Goal: Task Accomplishment & Management: Manage account settings

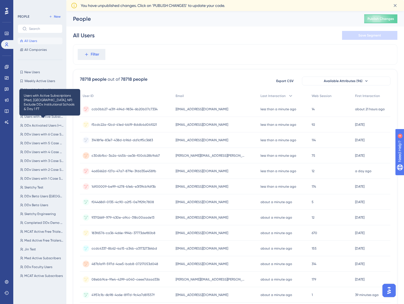
click at [48, 116] on span "Users with Active Subscriptions (Med, PA, NP) Exclude DDx Institutional Schools…" at bounding box center [43, 117] width 39 height 4
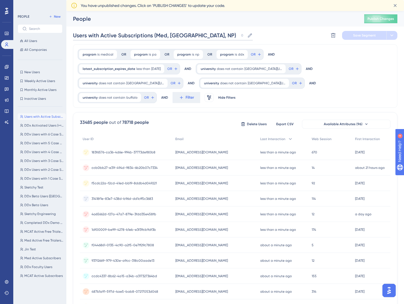
click at [195, 33] on input "Users with Active Subscriptions (Med, PA, NP) Exclude DDx Institutional Schools…" at bounding box center [155, 36] width 164 height 8
drag, startPoint x: 186, startPoint y: 34, endPoint x: 214, endPoint y: 35, distance: 27.7
click at [214, 35] on input "Users with Active Subscriptions (Med, PA, NP) Exclude DDx Institutional Schools…" at bounding box center [155, 36] width 164 height 8
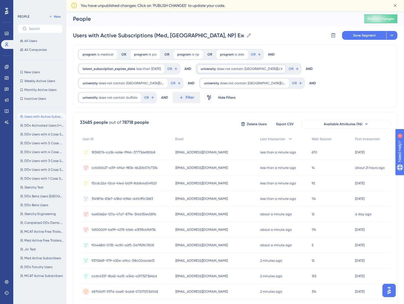
click at [270, 69] on span "University of South Dakota" at bounding box center [264, 69] width 38 height 4
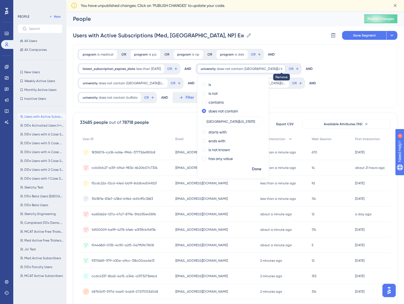
click at [283, 68] on icon at bounding box center [281, 68] width 3 height 3
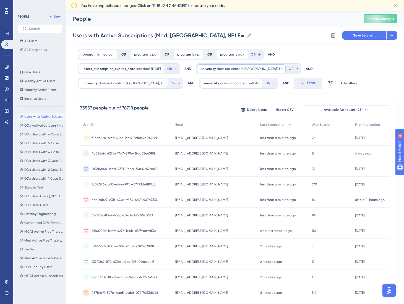
click at [285, 68] on div "university does not contain University of Puerto Rico University of Puerto Rico…" at bounding box center [241, 68] width 89 height 9
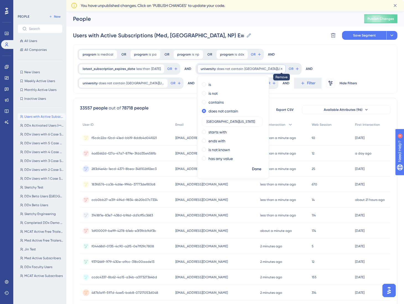
click at [282, 68] on icon at bounding box center [282, 69] width 2 height 2
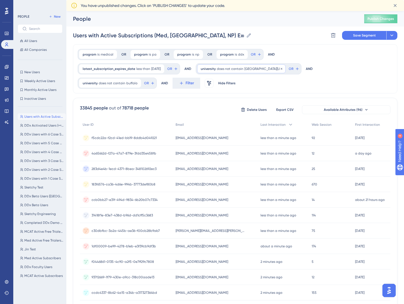
click at [286, 68] on div "university does not contain university of nevada, reno university of nevada, re…" at bounding box center [241, 68] width 89 height 9
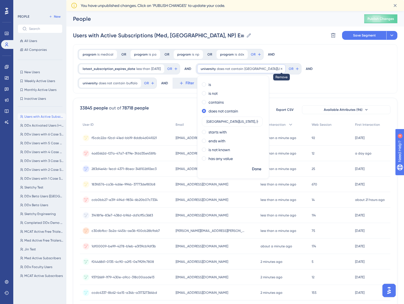
click at [283, 68] on icon at bounding box center [281, 68] width 3 height 3
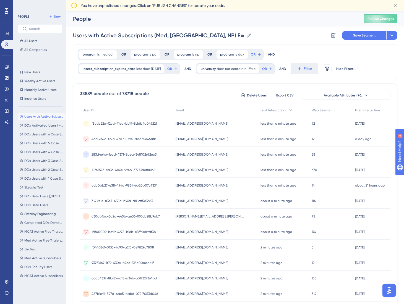
click at [299, 27] on div "Users with Active Subscriptions (Med, PA, NP) Excludes Day 1 FT Users with Acti…" at bounding box center [235, 36] width 324 height 18
click at [258, 68] on div "university does not contain buffalo buffalo Remove" at bounding box center [228, 68] width 62 height 9
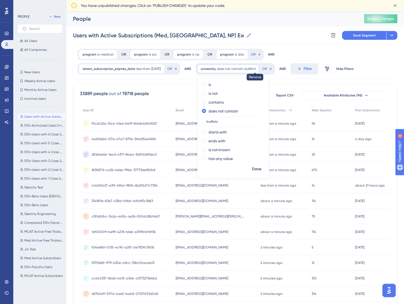
click at [257, 68] on icon at bounding box center [254, 68] width 3 height 3
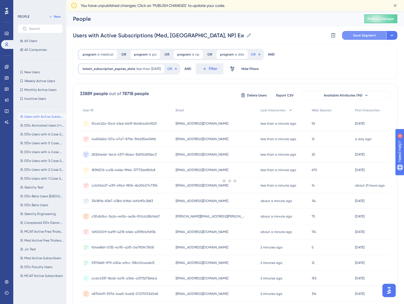
click at [369, 36] on span "Save Segment" at bounding box center [364, 35] width 23 height 4
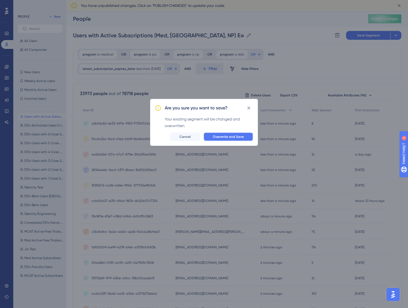
click at [226, 135] on span "Overwrite and Save" at bounding box center [228, 137] width 31 height 4
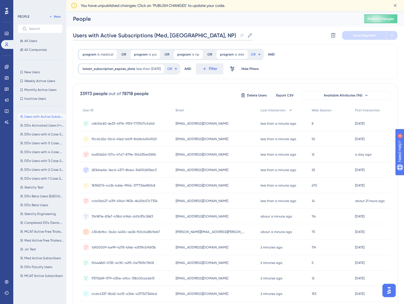
click at [194, 33] on input "Users with Active Subscriptions (Med, PA, NP) Excludes Day 1 FT" at bounding box center [154, 36] width 163 height 8
drag, startPoint x: 188, startPoint y: 33, endPoint x: 240, endPoint y: 35, distance: 52.0
click at [240, 35] on label "Users with Active Subscriptions (Med, PA, NP) Excludes Day 1 FT Users with Acti…" at bounding box center [163, 35] width 180 height 10
click at [237, 35] on input "Users with Active Subscriptions (Med, PA, NP) Excludes Day 1 FT" at bounding box center [154, 36] width 163 height 8
drag, startPoint x: 233, startPoint y: 36, endPoint x: 187, endPoint y: 37, distance: 45.9
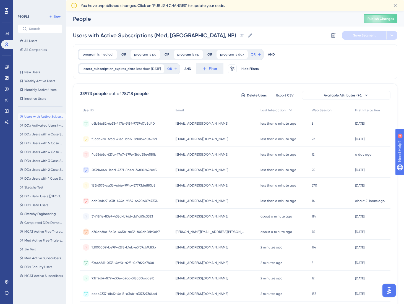
click at [187, 37] on input "Users with Active Subscriptions (Med, PA, NP) Excludes Day 1 FT" at bounding box center [154, 36] width 163 height 8
type input "Users with Active Subscriptions (Med, [GEOGRAPHIC_DATA], NP)"
click at [363, 58] on div "program is medical medical Remove OR program is pa pa Remove OR program is np n…" at bounding box center [235, 61] width 324 height 35
click at [362, 35] on span "Save Segment" at bounding box center [364, 35] width 23 height 4
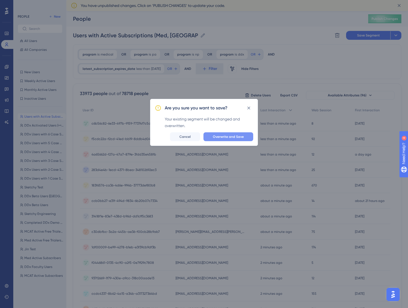
click at [220, 138] on span "Overwrite and Save" at bounding box center [228, 137] width 31 height 4
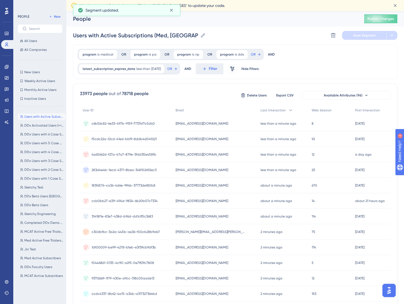
click at [318, 63] on div "program is medical medical Remove OR program is pa pa Remove OR program is np n…" at bounding box center [235, 61] width 324 height 35
click at [385, 20] on button "Publish Changes" at bounding box center [380, 18] width 33 height 9
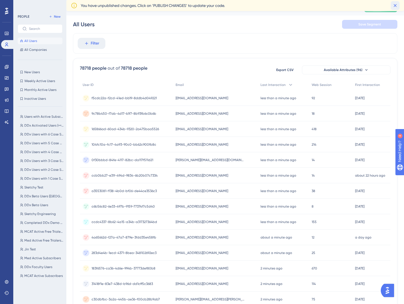
click at [394, 5] on icon at bounding box center [395, 5] width 3 height 3
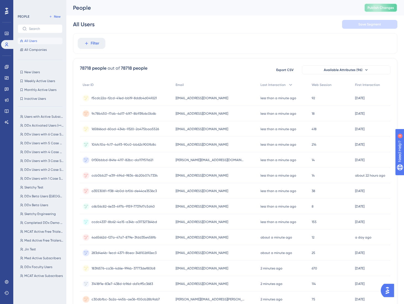
click at [379, 9] on span "Publish Changes" at bounding box center [381, 8] width 27 height 4
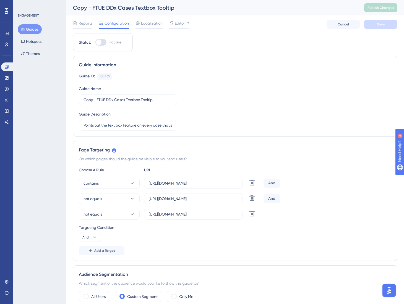
click at [25, 29] on button "Guides" at bounding box center [30, 29] width 24 height 10
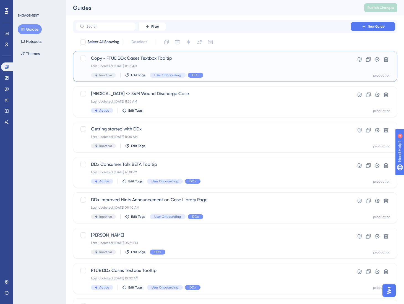
click at [176, 59] on span "Copy - FTUE DDx Cases Textbox Tooltip" at bounding box center [213, 58] width 244 height 7
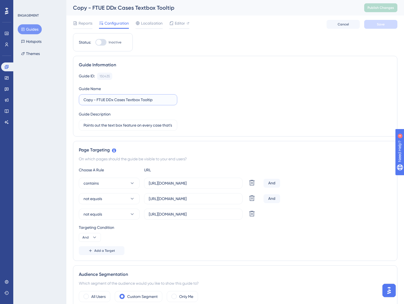
drag, startPoint x: 127, startPoint y: 99, endPoint x: 140, endPoint y: 100, distance: 13.1
click at [140, 100] on input "Copy - FTUE DDx Cases Textbox Tooltip" at bounding box center [128, 100] width 89 height 6
type input "FTUE DDx Cases Patient Chart Tooltip"
drag, startPoint x: 124, startPoint y: 124, endPoint x: 109, endPoint y: 126, distance: 15.0
click at [109, 126] on input "Points out the text box feature on every case that's not the demo case. Encoura…" at bounding box center [128, 125] width 89 height 6
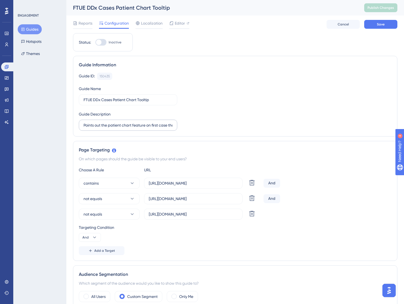
drag, startPoint x: 173, startPoint y: 126, endPoint x: 126, endPoint y: 122, distance: 46.9
click at [126, 122] on label "Points out the patient chart feature on first case that's not the demo case. En…" at bounding box center [128, 125] width 98 height 11
click at [123, 125] on input "Points out the patient chart feature on first case that's not the demo case. En…" at bounding box center [128, 125] width 89 height 6
drag, startPoint x: 172, startPoint y: 126, endPoint x: 162, endPoint y: 126, distance: 9.7
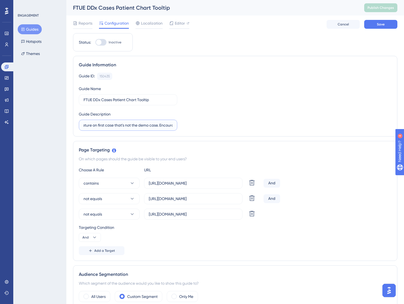
click at [162, 126] on input "Points out the patient chart feature on first case that's not the demo case. En…" at bounding box center [128, 125] width 89 height 6
type input "Points out the patient chart feature on first case that's not the demo case."
click at [209, 123] on div "Guide ID: 150435 Copy Guide Name FTUE DDx Cases Patient Chart Tooltip Guide Des…" at bounding box center [235, 102] width 313 height 58
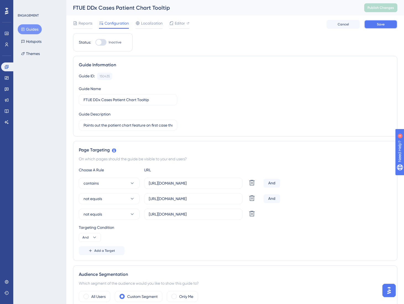
click at [396, 23] on button "Save" at bounding box center [380, 24] width 33 height 9
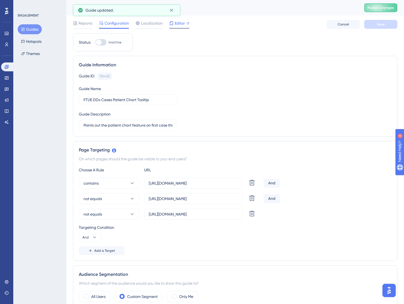
click at [179, 24] on span "Editor" at bounding box center [180, 23] width 10 height 7
click at [316, 129] on div "Guide ID: 150435 Copy Guide Name FTUE DDx Cases Patient Chart Tooltip Guide Des…" at bounding box center [235, 102] width 313 height 58
click at [357, 154] on div "Page Targeting On which pages should the guide be visible to your end users? Ch…" at bounding box center [235, 201] width 324 height 120
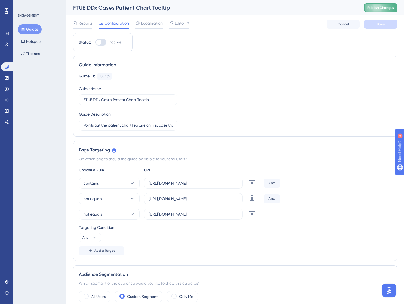
click at [393, 9] on span "Publish Changes" at bounding box center [381, 8] width 27 height 4
click at [8, 67] on icon at bounding box center [7, 67] width 4 height 4
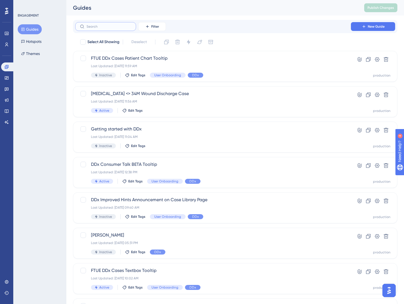
click at [94, 26] on input "text" at bounding box center [109, 27] width 45 height 4
type input "pre"
checkbox input "true"
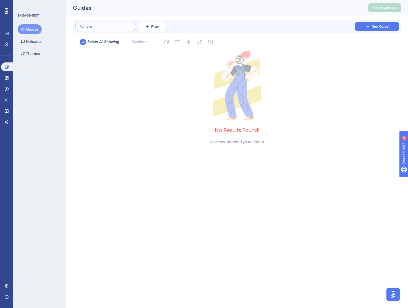
type input "pr"
checkbox input "false"
type input "p"
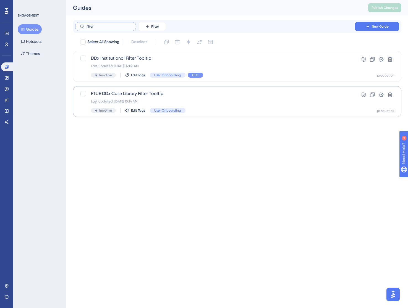
type input "filter"
click at [149, 96] on span "FTUE DDx Case Library Filter Tooltip" at bounding box center [215, 93] width 248 height 7
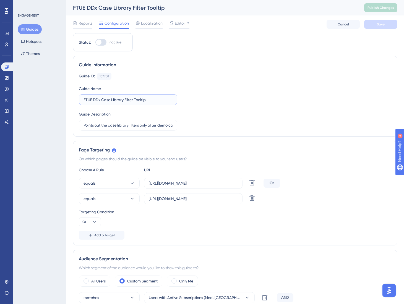
click at [153, 97] on input "FTUE DDx Case Library Filter Tooltip" at bounding box center [128, 100] width 89 height 6
click at [149, 102] on input "FTUE DDx Case Library Filter Tooltip" at bounding box center [128, 100] width 89 height 6
type input "FTUE DDx Case Library Filter Tooltip (Preclinical)"
click at [139, 127] on input "Points out the case library filters only after demo case completed." at bounding box center [128, 125] width 89 height 6
click at [162, 126] on input "Points out the case library filters only after demo case completed." at bounding box center [128, 125] width 89 height 6
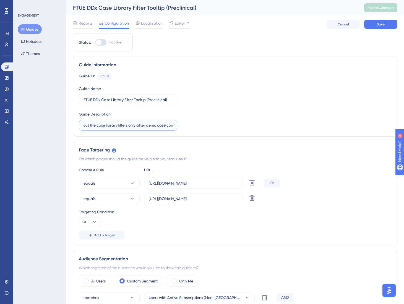
scroll to position [0, 27]
drag, startPoint x: 140, startPoint y: 124, endPoint x: 179, endPoint y: 124, distance: 39.0
click at [179, 124] on div "Guide ID: 137701 Copy Guide Name FTUE DDx Case Library Filter Tooltip (Preclini…" at bounding box center [235, 102] width 313 height 58
type input "Points out the case library filters for the first time preclinical users."
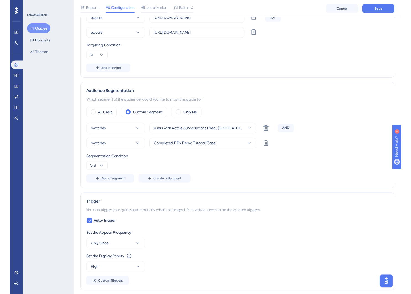
scroll to position [193, 0]
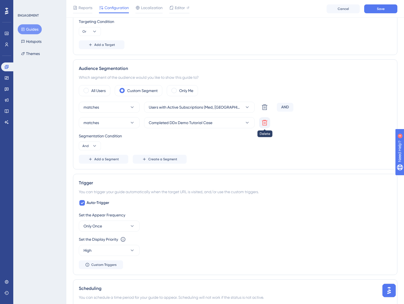
click at [267, 110] on icon at bounding box center [265, 108] width 6 height 6
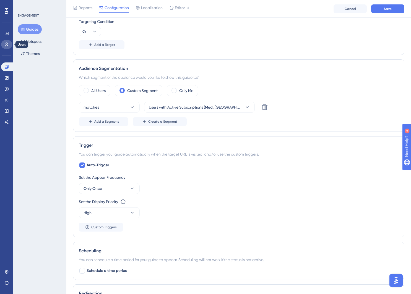
scroll to position [0, 0]
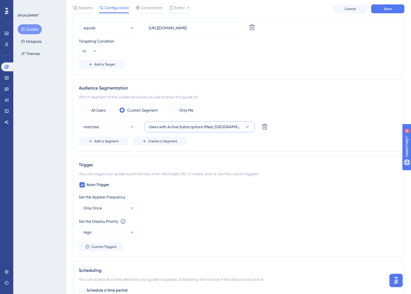
click at [208, 131] on button "Users with Active Subscriptions (Med, PA, NP)" at bounding box center [199, 126] width 111 height 11
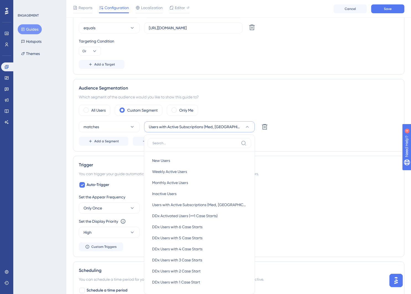
scroll to position [241, 0]
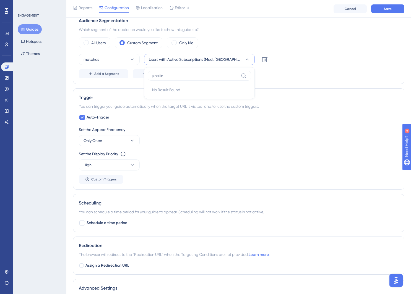
type input "preclini"
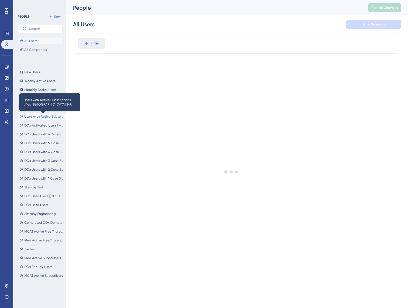
click at [44, 116] on span "Users with Active Subscriptions (Med, [GEOGRAPHIC_DATA], NP)" at bounding box center [43, 117] width 39 height 4
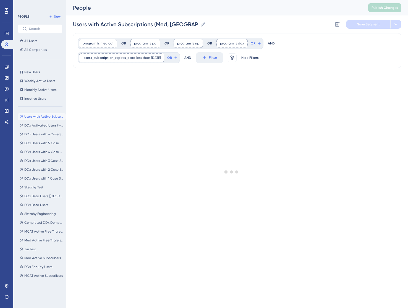
click at [175, 23] on input "Users with Active Subscriptions (Med, [GEOGRAPHIC_DATA], NP)" at bounding box center [135, 24] width 125 height 8
click at [185, 24] on input "Users with Active Subscriptions (Med, [GEOGRAPHIC_DATA], NP)" at bounding box center [135, 24] width 125 height 8
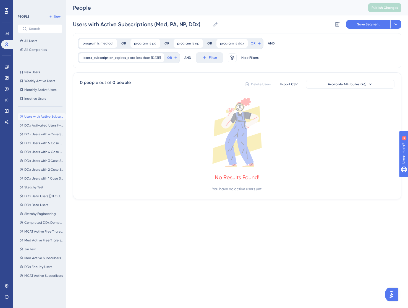
type input "Users with Active Subscriptions (Med, PA, NP, DDx)"
click at [251, 18] on div "Users with Active Subscriptions (Med, PA, NP, DDx) Users with Active Subscripti…" at bounding box center [237, 24] width 329 height 18
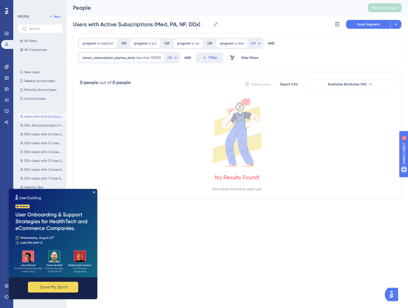
click at [348, 54] on div "program is medical medical Remove OR program is pa pa Remove OR program is np n…" at bounding box center [237, 50] width 329 height 35
click at [40, 116] on span "Users with Active Subscriptions (Med, [GEOGRAPHIC_DATA], NP)" at bounding box center [43, 117] width 39 height 4
click at [143, 57] on span "less than" at bounding box center [143, 58] width 14 height 4
click at [296, 48] on div "program is medical medical Remove OR program is pa pa Remove OR program is np n…" at bounding box center [237, 50] width 329 height 35
drag, startPoint x: 304, startPoint y: 58, endPoint x: 306, endPoint y: 69, distance: 10.6
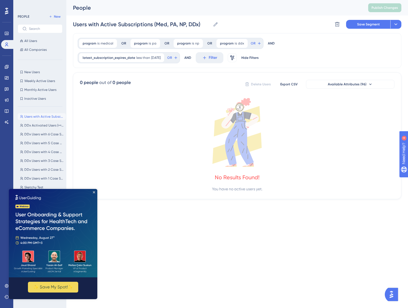
click at [304, 58] on div "program is medical medical Remove OR program is pa pa Remove OR program is np n…" at bounding box center [237, 50] width 329 height 35
click at [93, 191] on icon "Close Preview" at bounding box center [94, 192] width 2 height 2
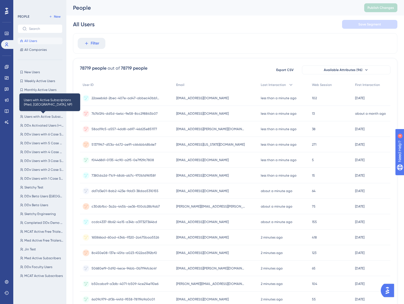
click at [35, 113] on div "Users with Active Subscriptions (Med, PA, NP) Users with Active Subscriptions (…" at bounding box center [42, 202] width 48 height 183
click at [36, 115] on span "Users with Active Subscriptions (Med, [GEOGRAPHIC_DATA], NP)" at bounding box center [43, 117] width 39 height 4
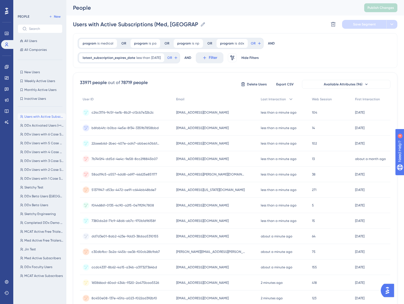
click at [306, 21] on div "Users with Active Subscriptions (Med, [GEOGRAPHIC_DATA], NP) Users with Active …" at bounding box center [235, 24] width 324 height 18
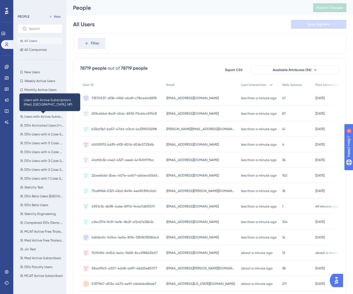
click at [37, 118] on span "Users with Active Subscriptions (Med, [GEOGRAPHIC_DATA], NP)" at bounding box center [43, 117] width 39 height 4
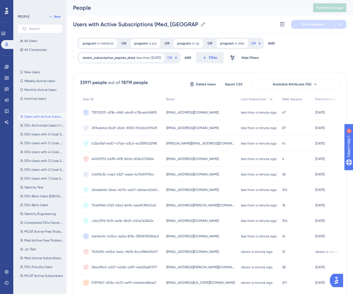
click at [305, 45] on div "program is medical medical Remove OR program is pa pa Remove OR program is np n…" at bounding box center [209, 50] width 273 height 35
click at [214, 56] on span "Filter" at bounding box center [213, 57] width 9 height 7
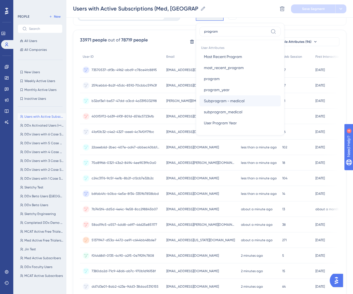
scroll to position [32, 0]
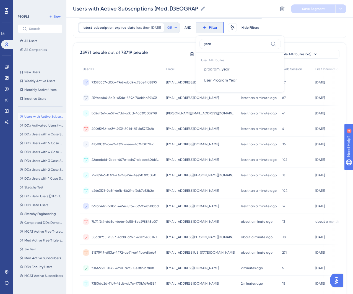
type input "year"
click at [142, 83] on span "73570537-df3b-4962-abd9-c78ce4fc8895" at bounding box center [124, 82] width 65 height 4
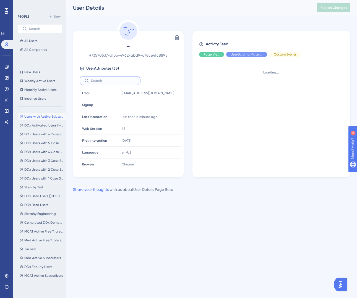
click at [120, 82] on div "Delete - # 73570537-df3b-4962-abd9-c78ce4fc8895 User Attributes ( 35 ) Email Em…" at bounding box center [211, 106] width 277 height 173
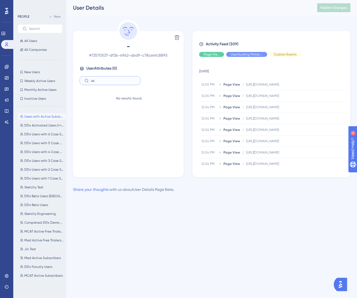
type input "u"
type input "pro"
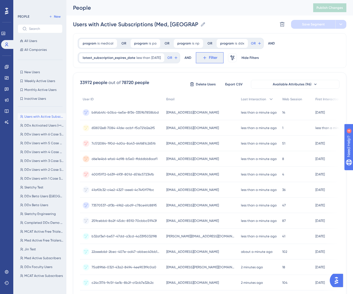
click at [217, 56] on span "Filter" at bounding box center [213, 57] width 9 height 7
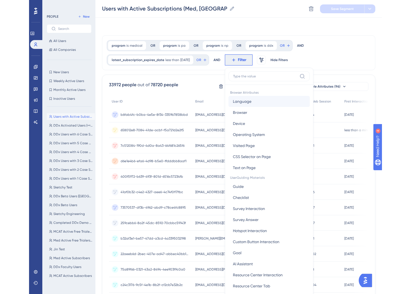
scroll to position [33, 0]
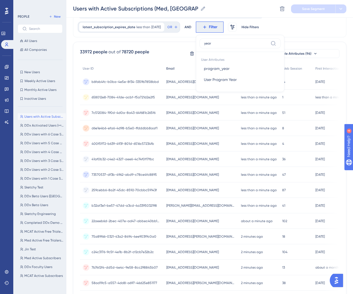
type input "year"
click at [218, 72] on span "program_year" at bounding box center [217, 68] width 26 height 7
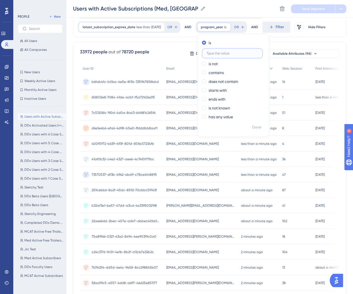
click at [228, 53] on input "text" at bounding box center [232, 53] width 51 height 4
type input "first"
click at [221, 74] on label "contains" at bounding box center [216, 72] width 15 height 7
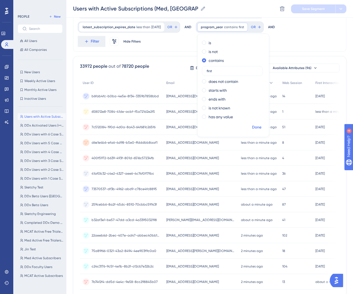
click at [264, 125] on button "Done" at bounding box center [256, 128] width 15 height 10
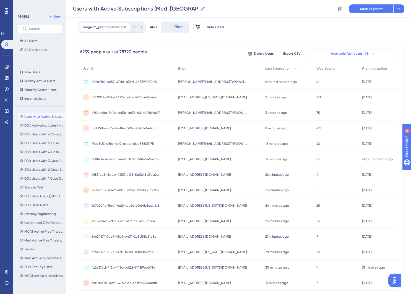
click at [343, 54] on span "Available Attributes (96)" at bounding box center [350, 53] width 39 height 4
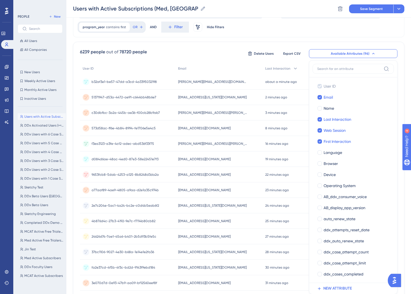
scroll to position [63, 0]
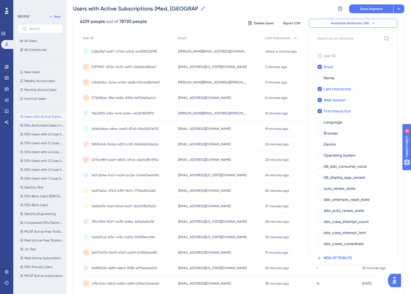
click at [333, 39] on input at bounding box center [349, 38] width 64 height 4
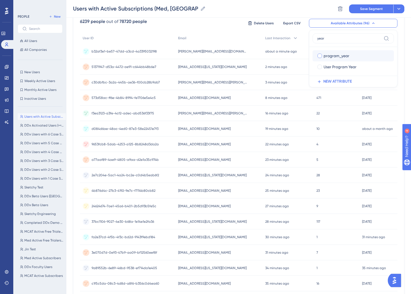
type input "year"
click at [332, 56] on span "program_year" at bounding box center [337, 56] width 26 height 7
checkbox input "true"
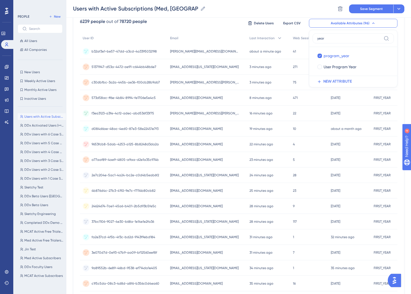
scroll to position [63, 4]
click at [357, 102] on div "Performance Users Engagement Widgets Feedback Product Updates Knowledge Base AI…" at bounding box center [238, 162] width 345 height 450
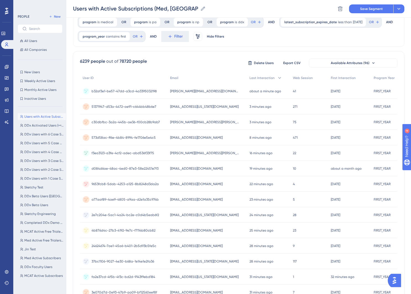
scroll to position [0, 4]
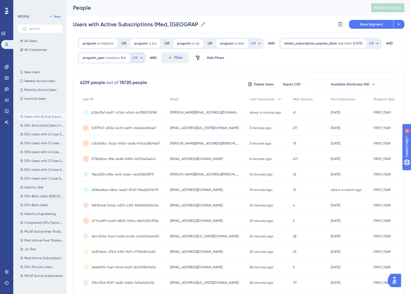
click at [357, 46] on span "OR" at bounding box center [371, 43] width 5 height 4
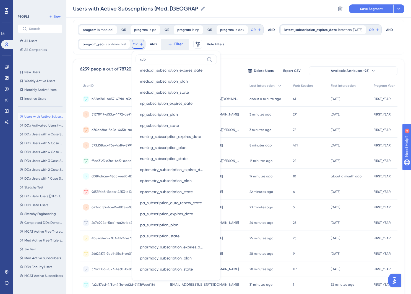
scroll to position [0, 0]
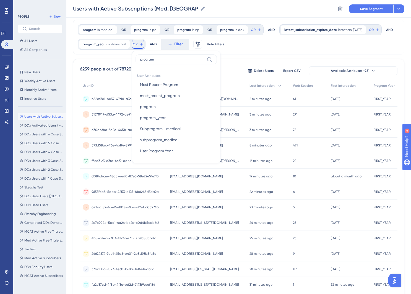
type input "program"
click at [259, 45] on div "program is medical medical Remove OR program is pa pa Remove OR program is np n…" at bounding box center [238, 37] width 331 height 35
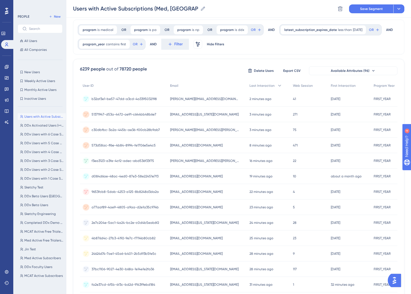
drag, startPoint x: 335, startPoint y: 47, endPoint x: 336, endPoint y: 39, distance: 7.8
click at [335, 47] on div "program is medical medical Remove OR program is pa pa Remove OR program is np n…" at bounding box center [238, 37] width 331 height 35
click at [357, 9] on icon at bounding box center [399, 9] width 6 height 6
click at [277, 50] on div "program is medical medical Remove OR program is pa pa Remove OR program is np n…" at bounding box center [238, 37] width 331 height 35
click at [357, 32] on span "OR" at bounding box center [371, 30] width 5 height 4
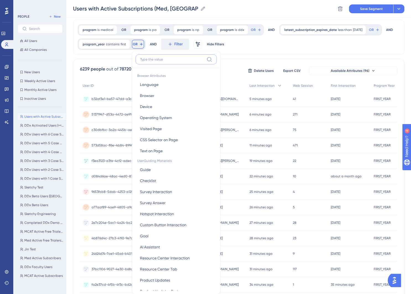
scroll to position [41, 4]
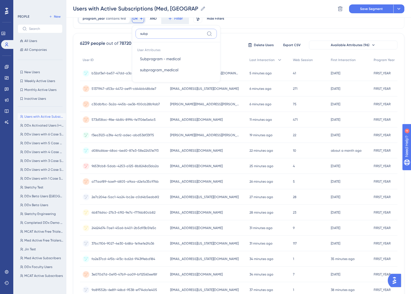
type input "subp"
click at [155, 71] on span "subprogram_medical" at bounding box center [159, 70] width 38 height 7
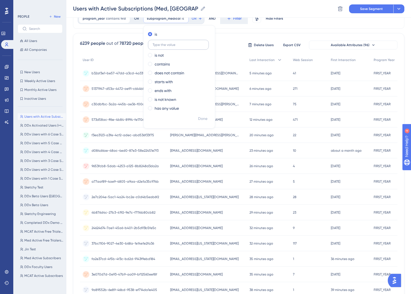
click at [162, 49] on label at bounding box center [178, 45] width 61 height 10
click at [162, 47] on input "text" at bounding box center [178, 45] width 51 height 4
click at [160, 45] on input "text" at bounding box center [178, 45] width 51 height 4
type input "preclinical"
click at [198, 121] on span "Done" at bounding box center [202, 119] width 9 height 7
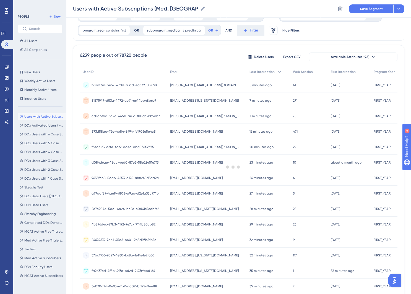
scroll to position [0, 4]
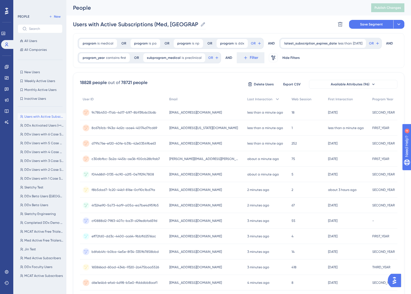
click at [200, 25] on icon at bounding box center [203, 25] width 6 height 6
click at [198, 25] on input "Users with Active Subscriptions (Med, PA, NP)" at bounding box center [135, 24] width 125 height 8
type input "Users with Active Subscriptions (Med, PA, NP) - Preclinical"
click at [263, 21] on div "Users with Active Subscriptions (Med, PA, NP) - Preclinical Users with Active S…" at bounding box center [238, 24] width 331 height 18
click at [357, 24] on icon at bounding box center [399, 25] width 6 height 6
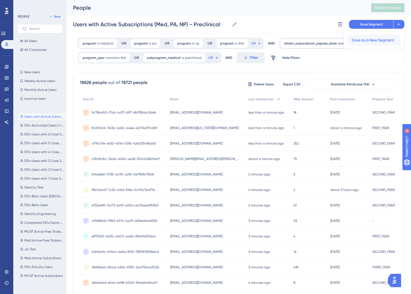
click at [357, 40] on span "Save as a New Segment" at bounding box center [373, 40] width 43 height 7
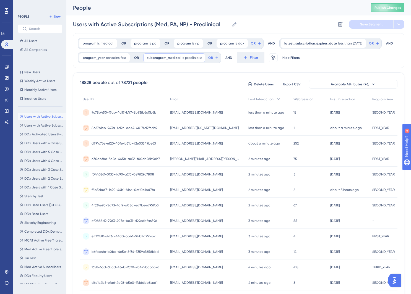
click at [165, 56] on span "subprogram_medical" at bounding box center [164, 58] width 34 height 4
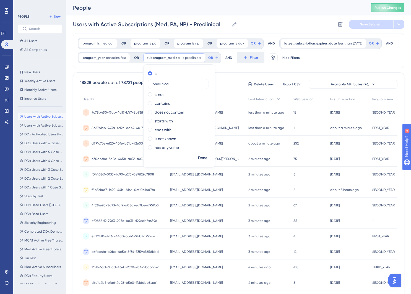
drag, startPoint x: 153, startPoint y: 85, endPoint x: 141, endPoint y: 85, distance: 12.2
click at [144, 85] on div "is preclinical is not contains does not contain starts with ends with is not kn…" at bounding box center [179, 111] width 71 height 84
type input "clinical"
click at [336, 58] on div "program is medical medical Remove OR program is pa pa Remove OR program is np n…" at bounding box center [238, 50] width 331 height 35
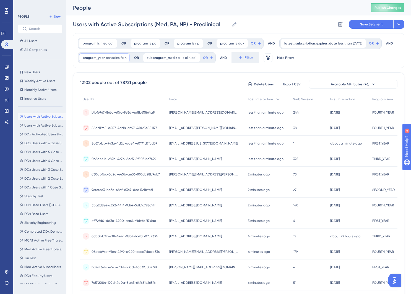
click at [106, 59] on span "contains" at bounding box center [113, 58] width 14 height 4
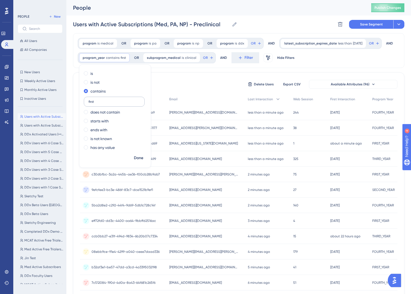
drag, startPoint x: 91, startPoint y: 102, endPoint x: 81, endPoint y: 102, distance: 10.0
click at [84, 102] on label "first" at bounding box center [114, 102] width 61 height 10
type input "third"
click at [139, 156] on span "Done" at bounding box center [138, 158] width 9 height 7
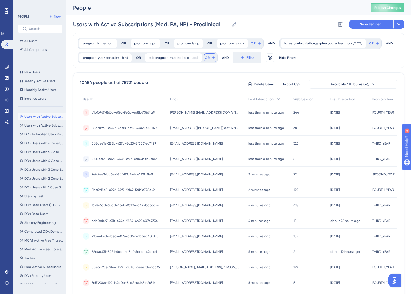
click at [251, 46] on span "OR" at bounding box center [253, 43] width 5 height 4
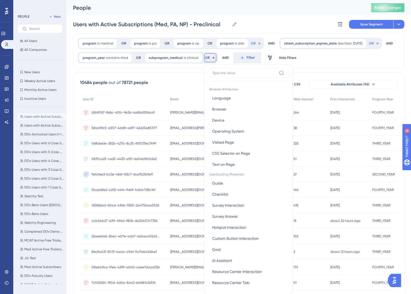
scroll to position [32, 4]
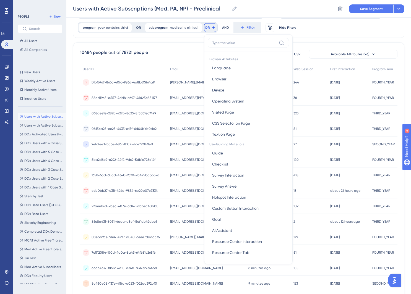
click at [223, 42] on input at bounding box center [244, 43] width 64 height 4
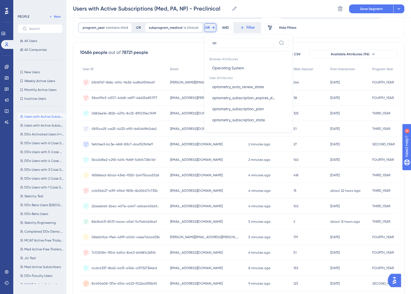
type input "o"
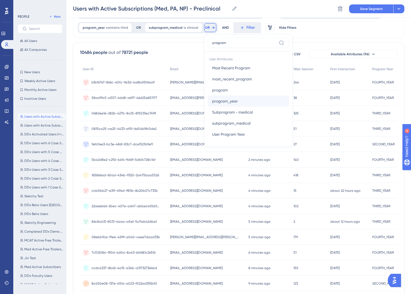
type input "program"
click at [236, 100] on button "program_year program_year" at bounding box center [248, 101] width 81 height 11
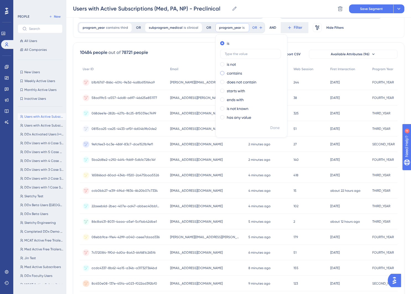
click at [230, 73] on label "contains" at bounding box center [234, 73] width 15 height 7
type input "fourth"
click at [270, 127] on span "Done" at bounding box center [274, 128] width 9 height 7
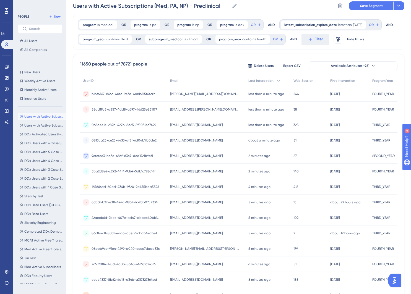
scroll to position [0, 4]
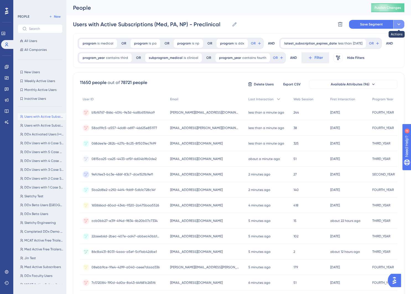
click at [357, 24] on icon at bounding box center [399, 25] width 6 height 6
click at [194, 26] on input "Users with Active Subscriptions (Med, PA, NP) - Preclinical" at bounding box center [151, 24] width 157 height 8
drag, startPoint x: 199, startPoint y: 24, endPoint x: 188, endPoint y: 24, distance: 10.8
click at [188, 24] on input "Users with Active Subscriptions (Med, PA, NP) - Preclinical" at bounding box center [151, 24] width 157 height 8
click at [357, 35] on div "Performance Users Engagement Widgets Feedback Product Updates Knowledge Base AI…" at bounding box center [238, 224] width 345 height 448
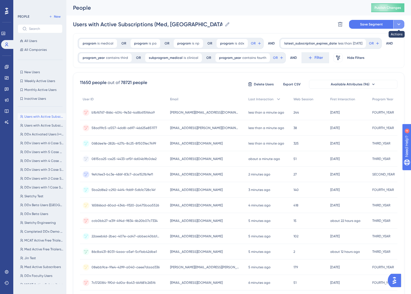
click at [357, 23] on icon at bounding box center [399, 25] width 6 height 6
click at [357, 40] on span "Save as a New Segment" at bounding box center [373, 40] width 43 height 7
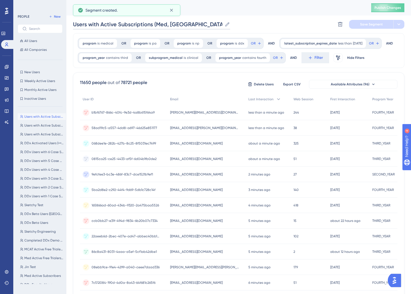
click at [180, 24] on input "Users with Active Subscriptions (Med, PA, NP) - Clinical" at bounding box center [147, 24] width 149 height 8
click at [293, 19] on div "Users with Active Subscriptions (Med, PA, NP, DDx) - Clinical Users with Active…" at bounding box center [238, 24] width 331 height 18
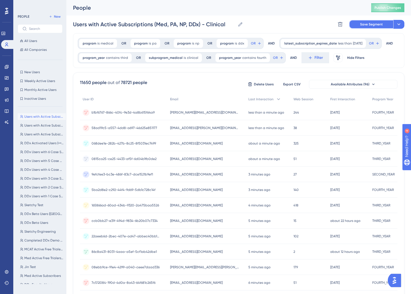
click at [357, 24] on span "Save Segment" at bounding box center [371, 24] width 23 height 4
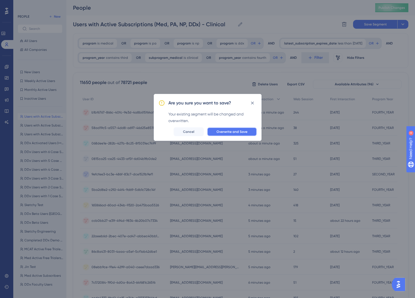
drag, startPoint x: 246, startPoint y: 131, endPoint x: 214, endPoint y: 141, distance: 34.0
click at [246, 131] on span "Overwrite and Save" at bounding box center [232, 132] width 31 height 4
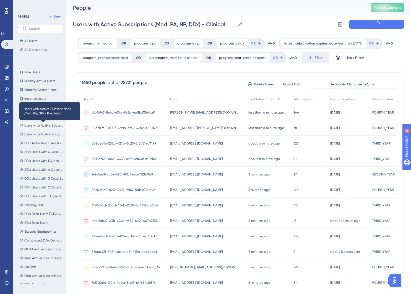
click at [36, 127] on span "Users with Active Subscriptions (Med, PA, NP) - Preclinical" at bounding box center [43, 125] width 39 height 4
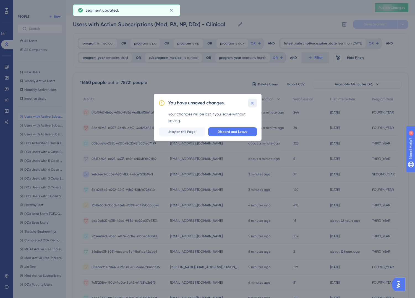
click at [250, 101] on icon at bounding box center [253, 103] width 6 height 6
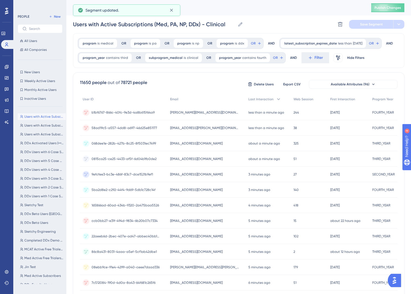
click at [33, 113] on button "Users with Active Subscriptions (Med, PA, NP, DDx) - Clinical Users with Active…" at bounding box center [42, 116] width 48 height 7
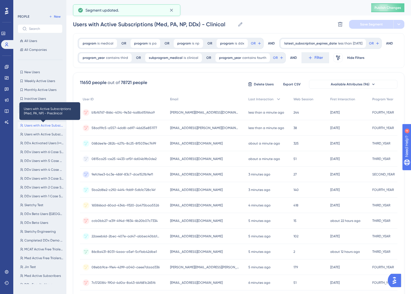
click at [39, 125] on span "Users with Active Subscriptions (Med, PA, NP) - Preclinical" at bounding box center [43, 125] width 39 height 4
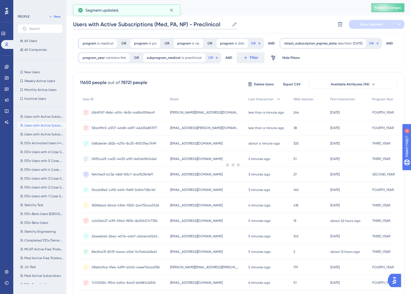
drag, startPoint x: 179, startPoint y: 22, endPoint x: 185, endPoint y: 24, distance: 5.8
click at [180, 22] on input "Users with Active Subscriptions (Med, PA, NP) - Preclinical" at bounding box center [151, 24] width 157 height 8
click at [186, 24] on input "Users with Active Subscriptions (Med, PA, NP) - Preclinical" at bounding box center [151, 24] width 157 height 8
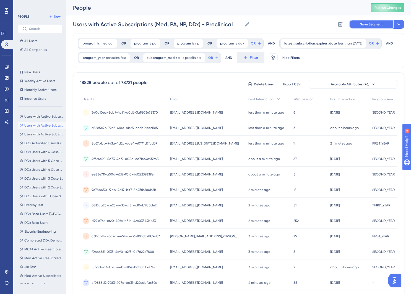
click at [357, 22] on button "Save Segment" at bounding box center [371, 24] width 44 height 9
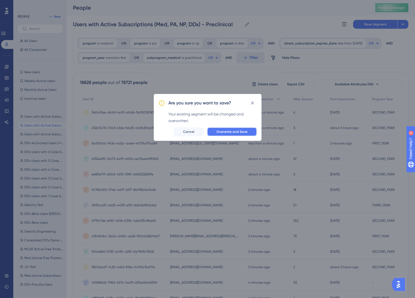
click at [228, 134] on span "Overwrite and Save" at bounding box center [232, 132] width 31 height 4
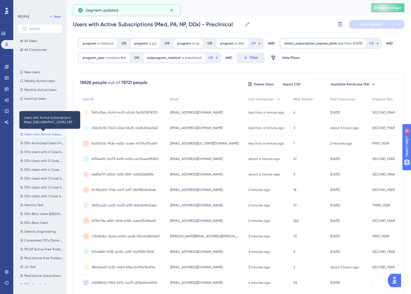
click at [48, 134] on span "Users with Active Subscriptions (Med, PA, NP)" at bounding box center [43, 134] width 39 height 4
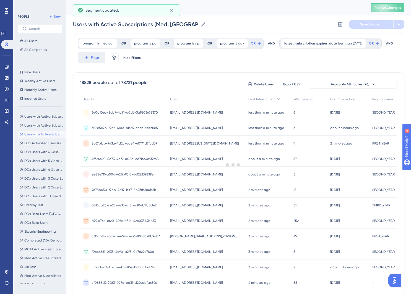
click at [183, 22] on input "Users with Active Subscriptions (Med, PA, NP)" at bounding box center [135, 24] width 125 height 8
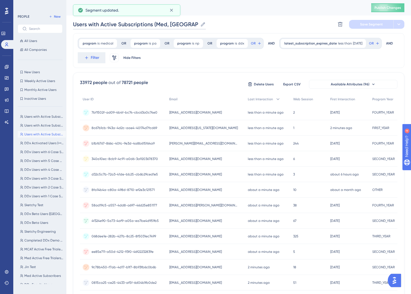
click at [186, 24] on input "Users with Active Subscriptions (Med, PA, NP)" at bounding box center [135, 24] width 125 height 8
click at [349, 22] on button "Save Segment" at bounding box center [371, 24] width 44 height 9
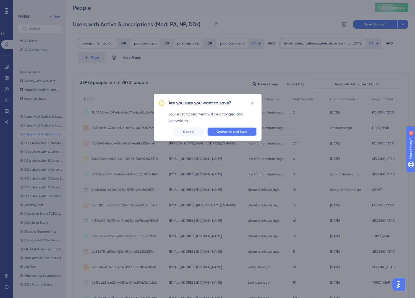
click at [233, 130] on span "Overwrite and Save" at bounding box center [232, 132] width 31 height 4
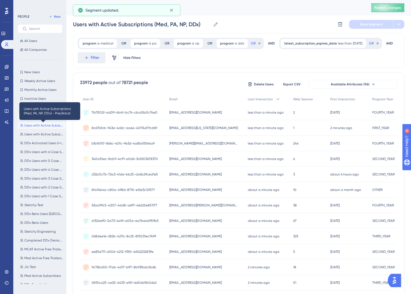
click at [33, 126] on span "Users with Active Subscriptions (Med, PA, NP, DDx) - Preclinical" at bounding box center [43, 125] width 39 height 4
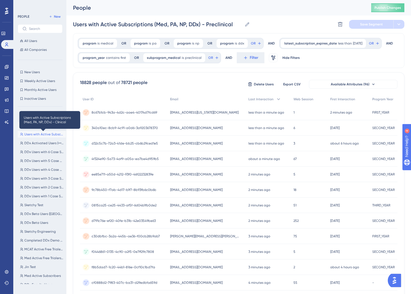
click at [47, 134] on span "Users with Active Subscriptions (Med, PA, NP, DDx) - Clinical" at bounding box center [43, 134] width 39 height 4
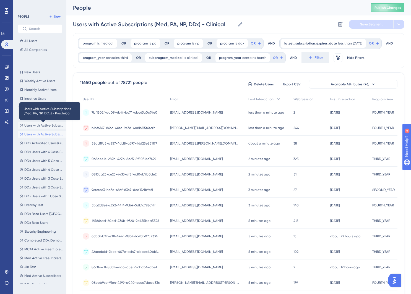
click at [38, 125] on span "Users with Active Subscriptions (Med, PA, NP, DDx) - Preclinical" at bounding box center [43, 125] width 39 height 4
type input "Users with Active Subscriptions (Med, PA, NP, DDx) - Preclinical"
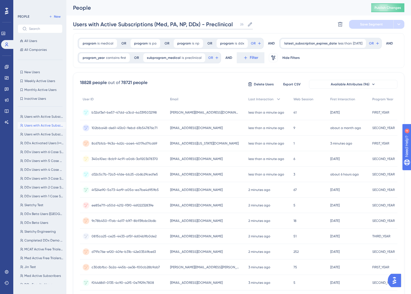
click at [210, 24] on input "Users with Active Subscriptions (Med, PA, NP, DDx) - Preclinical" at bounding box center [154, 24] width 163 height 8
click at [234, 22] on input "Users with Active Subscriptions (Med, PA, NP, DDx) - Preclinical" at bounding box center [154, 24] width 163 height 8
click at [250, 48] on button "OR" at bounding box center [256, 43] width 12 height 9
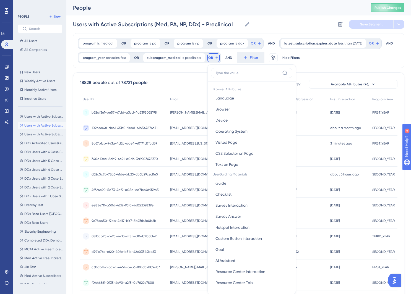
click at [289, 21] on div "Users with Active Subscriptions (Med, PA, NP, DDx) - Preclinical Users with Act…" at bounding box center [238, 24] width 331 height 18
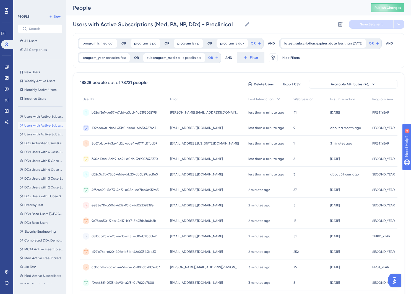
click at [293, 15] on div "Users with Active Subscriptions (Med, PA, NP, DDx) - Preclinical Users with Act…" at bounding box center [238, 24] width 331 height 18
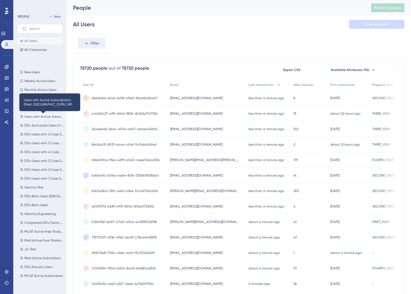
click at [45, 115] on span "Users with Active Subscriptions (Med, [GEOGRAPHIC_DATA], NP)" at bounding box center [43, 117] width 39 height 4
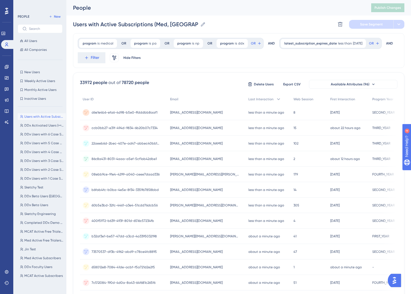
click at [151, 109] on div "d6e1e4b6-efa6-4d98-b5e0-ffdddbb8aaf1 d6e1e4b6-efa6-4d98-b5e0-ffdddbb8aaf1" at bounding box center [125, 112] width 66 height 15
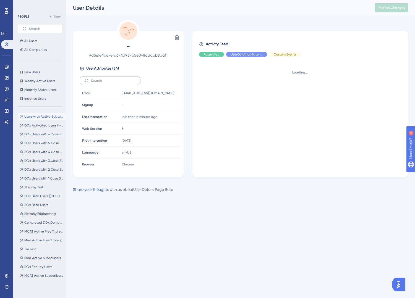
click at [113, 83] on label at bounding box center [110, 80] width 61 height 9
click at [113, 83] on input "text" at bounding box center [113, 81] width 45 height 4
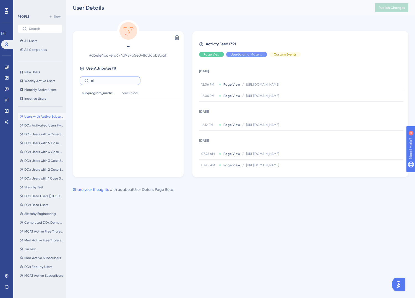
type input "c"
type input "p"
type input "subprogram"
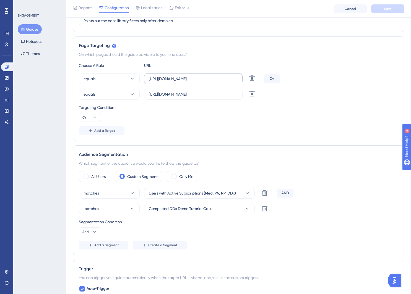
scroll to position [141, 0]
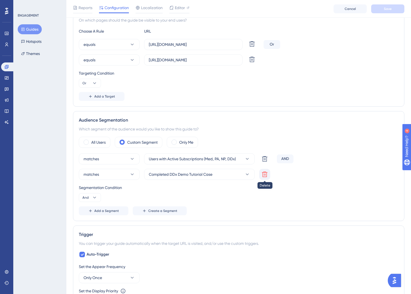
click at [266, 162] on icon at bounding box center [264, 159] width 7 height 7
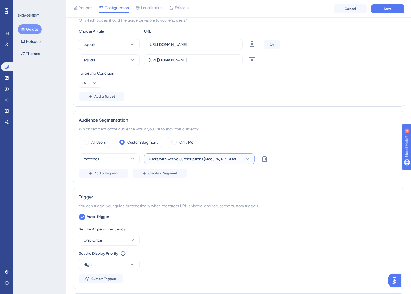
click at [212, 159] on span "Users with Active Subscriptions (Med, PA, NP, DDx)" at bounding box center [192, 159] width 87 height 7
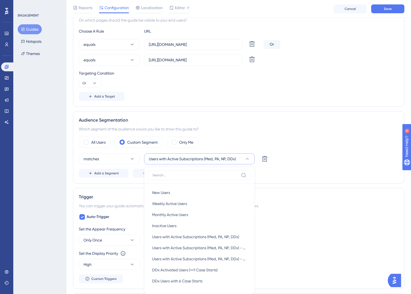
scroll to position [223, 0]
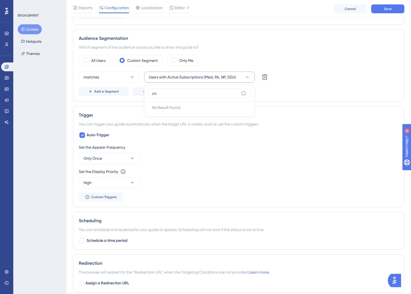
type input "p"
type input "precl"
click at [200, 110] on span "Users with Active Subscriptions (Med, PA, NP, DDx) - Preclinical" at bounding box center [199, 111] width 95 height 7
click at [359, 95] on div "Add a Segment Create a Segment" at bounding box center [239, 91] width 320 height 9
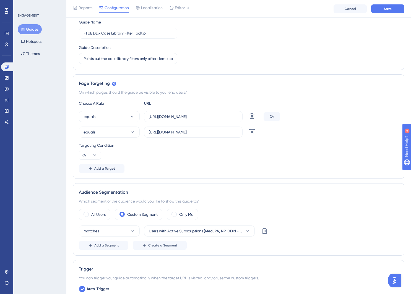
scroll to position [0, 0]
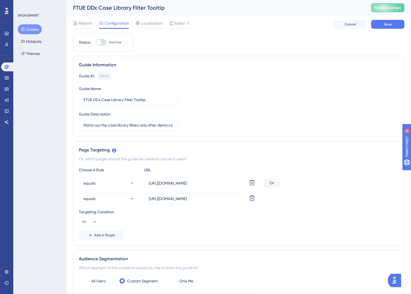
click at [223, 61] on div "Guide Information Guide ID: 137701 Copy Guide Name FTUE DDx Case Library Filter…" at bounding box center [238, 96] width 331 height 81
click at [395, 23] on button "Save" at bounding box center [387, 24] width 33 height 9
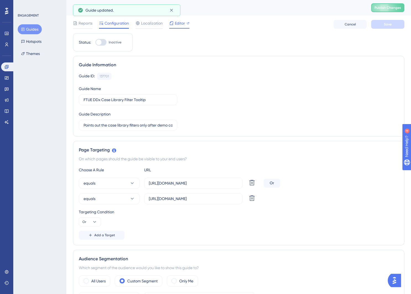
click at [185, 25] on div "Editor" at bounding box center [179, 23] width 20 height 7
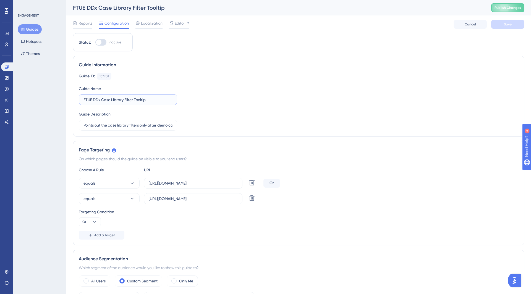
click at [159, 101] on input "FTUE DDx Case Library Filter Tooltip" at bounding box center [128, 100] width 89 height 6
type input "FTUE DDx Case Library Filter Tooltip (preclinical)"
click at [136, 126] on input "Points out the case library filters only after demo case completed." at bounding box center [128, 125] width 89 height 6
drag, startPoint x: 161, startPoint y: 127, endPoint x: 158, endPoint y: 128, distance: 2.8
click at [160, 127] on input "Points out the case library filters only after demo case completed." at bounding box center [128, 125] width 89 height 6
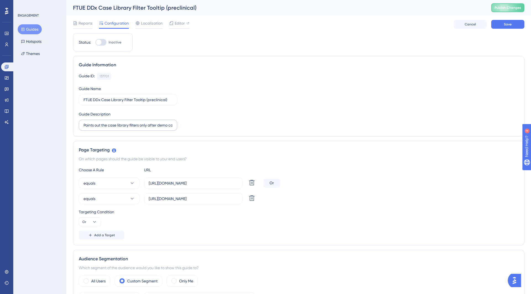
click at [173, 125] on label "Points out the case library filters only after demo case completed." at bounding box center [128, 125] width 98 height 11
click at [173, 125] on input "Points out the case library filters only after demo case completed." at bounding box center [128, 125] width 89 height 6
click at [6, 69] on icon at bounding box center [7, 67] width 4 height 4
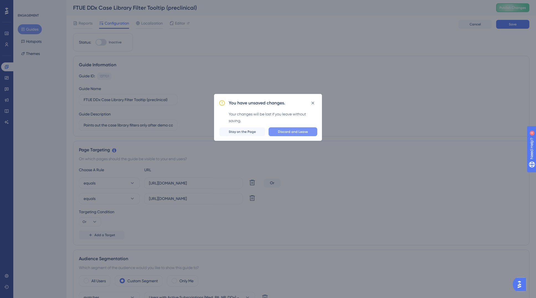
click at [301, 130] on span "Discard and Leave" at bounding box center [293, 132] width 30 height 4
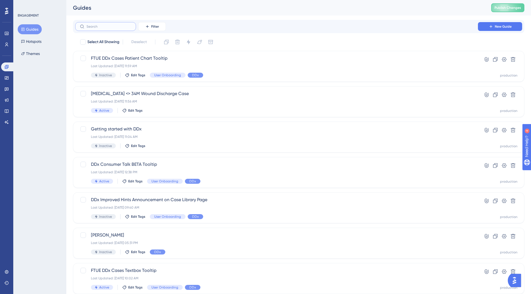
click at [105, 26] on input "text" at bounding box center [109, 27] width 45 height 4
click at [194, 63] on div "FTUE DDx Cases Patient Chart Tooltip Last Updated: Aug 21 2025, 11:59 AM Inacti…" at bounding box center [277, 66] width 372 height 23
click at [94, 25] on input "text" at bounding box center [109, 27] width 45 height 4
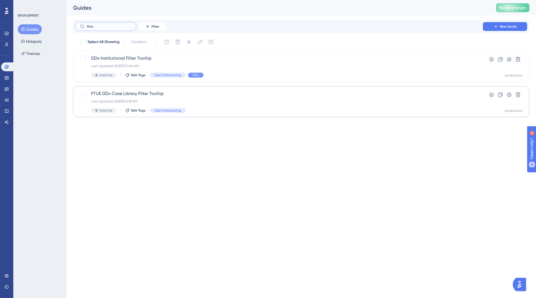
type input "filter"
click at [139, 94] on span "FTUE DDx Case Library Filter Tooltip" at bounding box center [279, 93] width 376 height 7
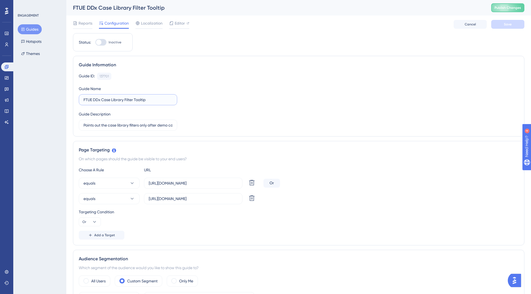
click at [153, 100] on input "FTUE DDx Case Library Filter Tooltip" at bounding box center [128, 100] width 89 height 6
type input "FTUE DDx Case Library Filter Tooltip (Preclinical)"
click at [154, 129] on label "Points out the case library filters only after demo case completed." at bounding box center [128, 125] width 98 height 11
click at [154, 128] on input "Points out the case library filters only after demo case completed." at bounding box center [128, 125] width 89 height 6
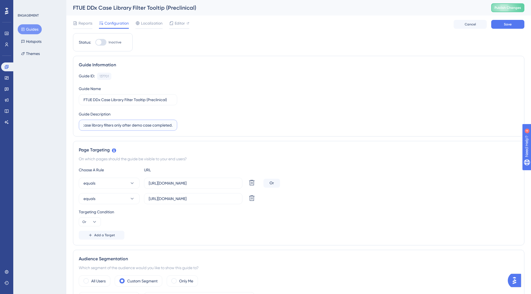
drag, startPoint x: 116, startPoint y: 125, endPoint x: 188, endPoint y: 129, distance: 71.7
click at [188, 129] on div "Guide ID: 137701 Copy Guide Name FTUE DDx Case Library Filter Tooltip (Preclini…" at bounding box center [299, 102] width 440 height 58
type input "Points out the case library filters for preclinical users."
click at [386, 177] on div "Choose A Rule URL equals https://app.sketchy.com/cases Delete Or equals https:/…" at bounding box center [299, 203] width 440 height 73
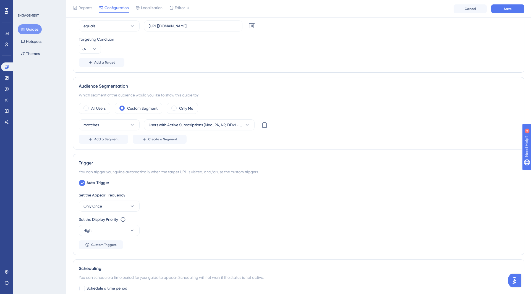
scroll to position [181, 0]
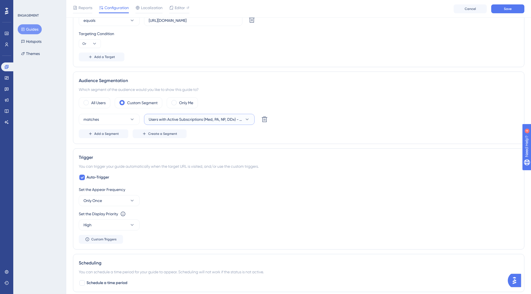
click at [218, 121] on span "Users with Active Subscriptions (Med, PA, NP, DDx) - Preclinical" at bounding box center [195, 119] width 93 height 7
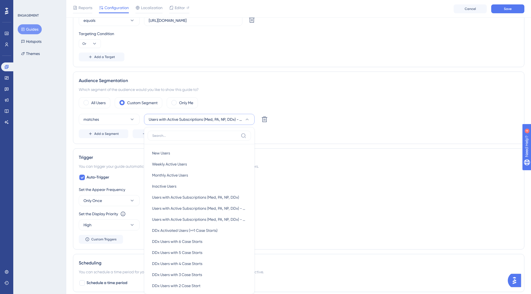
scroll to position [242, 0]
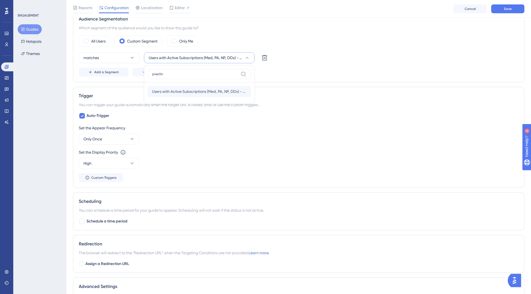
type input "preclin"
click at [182, 91] on span "Users with Active Subscriptions (Med, PA, NP, DDx) - Preclinical" at bounding box center [199, 91] width 95 height 7
click at [353, 66] on div "matches Users with Active Subscriptions (Med, PA, NP, DDx) - Preclinical Delete…" at bounding box center [299, 64] width 440 height 24
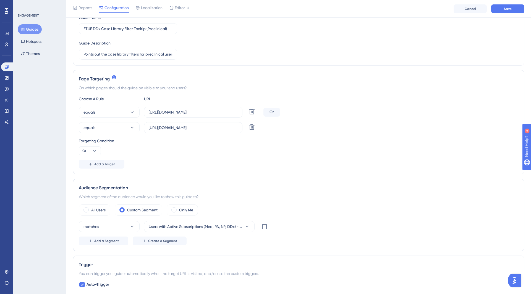
scroll to position [0, 0]
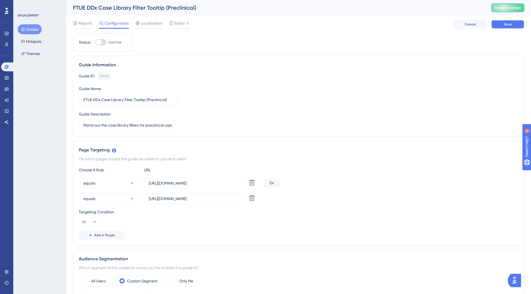
click at [415, 24] on button "Save" at bounding box center [508, 24] width 33 height 9
click at [182, 22] on span "Editor" at bounding box center [180, 23] width 10 height 7
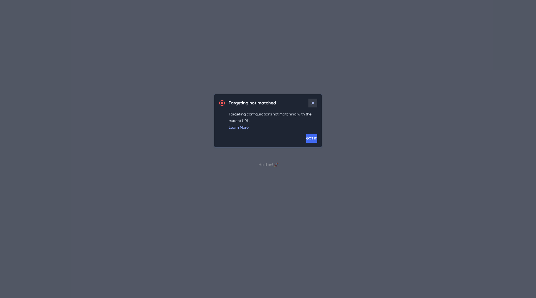
click at [313, 102] on icon at bounding box center [312, 103] width 3 height 3
